Goal: Find specific page/section: Find specific page/section

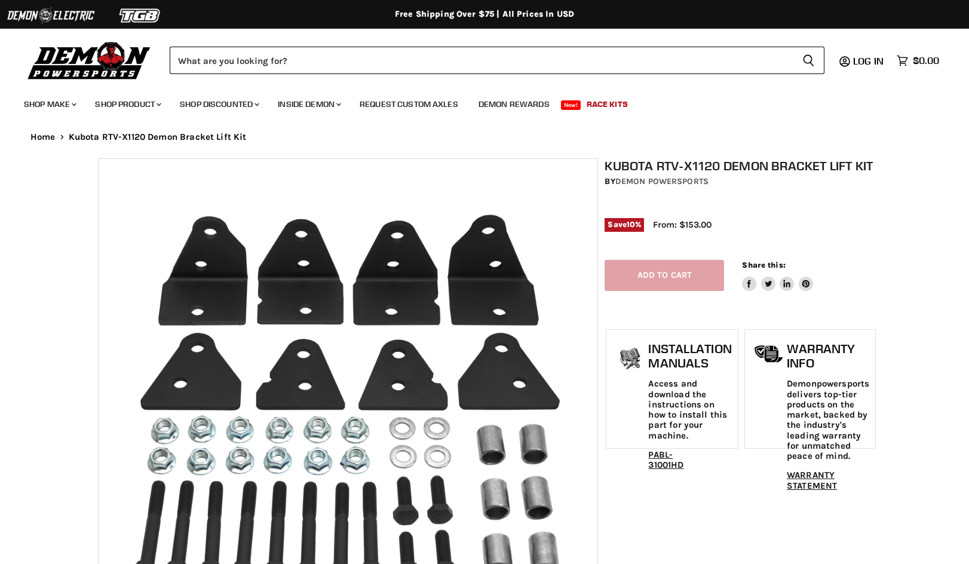
select select "******"
